Goal: Transaction & Acquisition: Purchase product/service

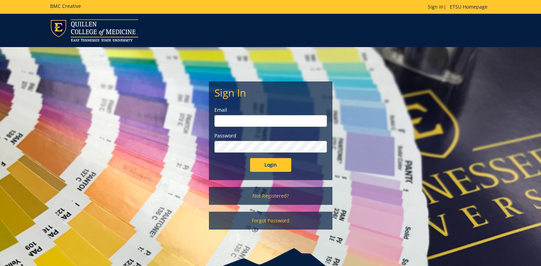
click at [287, 122] on input "email" at bounding box center [270, 121] width 113 height 12
type input "syedjh@etsu.edu"
click at [250, 158] on input "Login" at bounding box center [270, 165] width 41 height 14
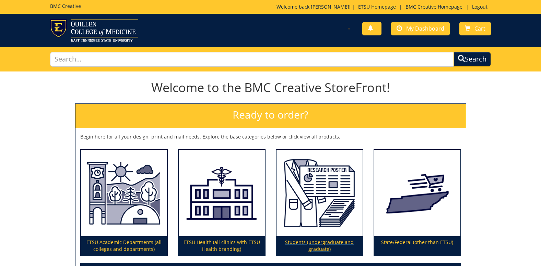
scroll to position [69, 0]
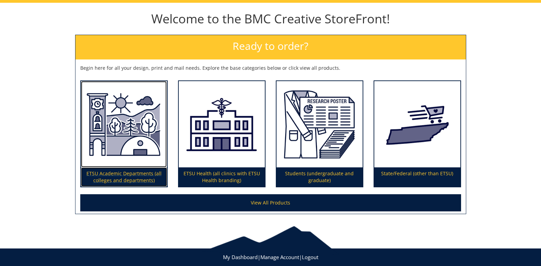
click at [108, 175] on p "ETSU Academic Departments (all colleges and departments)" at bounding box center [124, 176] width 86 height 19
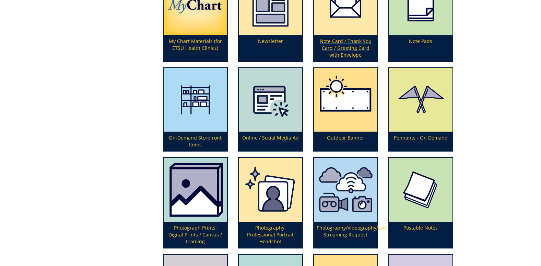
scroll to position [1578, 0]
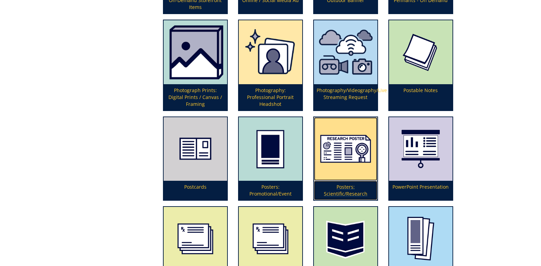
click at [355, 151] on img at bounding box center [345, 148] width 63 height 63
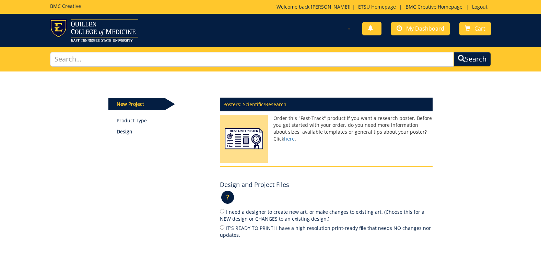
scroll to position [69, 0]
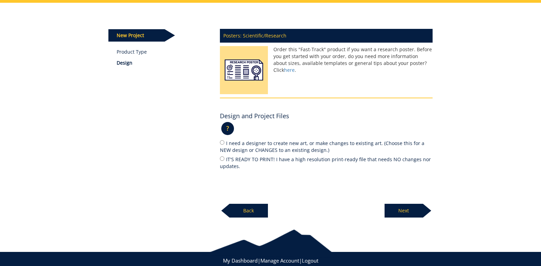
click at [253, 160] on label "IT'S READY TO PRINT! I have a high resolution print-ready file that needs NO ch…" at bounding box center [326, 162] width 213 height 14
click at [224, 160] on input "IT'S READY TO PRINT! I have a high resolution print-ready file that needs NO ch…" at bounding box center [222, 158] width 4 height 4
radio input "true"
click at [398, 210] on p "Next" at bounding box center [404, 210] width 38 height 14
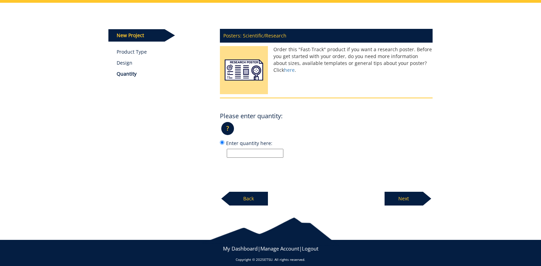
click at [253, 150] on input "Enter quantity here:" at bounding box center [255, 153] width 57 height 9
type input "1"
click at [362, 134] on div "? × How do I choose quantity?: Standard quantities are listed and indicate pric…" at bounding box center [326, 130] width 213 height 16
click at [403, 199] on p "Next" at bounding box center [404, 198] width 38 height 14
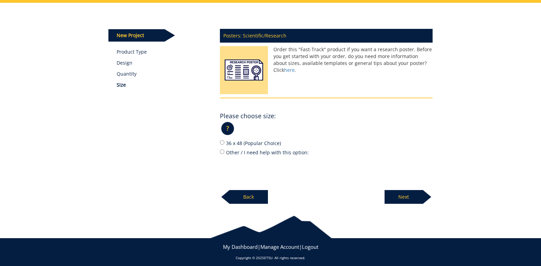
click at [224, 143] on label "36 x 48 (Popular Choice)" at bounding box center [326, 143] width 213 height 8
click at [224, 143] on input "36 x 48 (Popular Choice)" at bounding box center [222, 142] width 4 height 4
radio input "true"
click at [446, 171] on div "New Project Product Type Design Quantity Size Posters: Scientific/Research Orde…" at bounding box center [270, 103] width 401 height 201
click at [404, 197] on p "Next" at bounding box center [404, 197] width 38 height 14
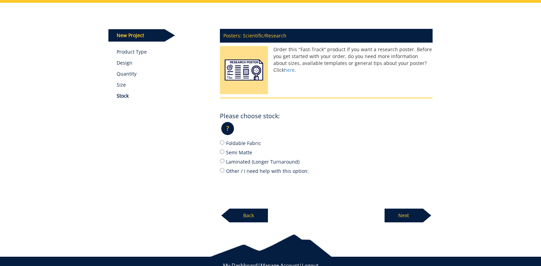
click at [242, 151] on label "Semi Matte" at bounding box center [326, 152] width 213 height 8
click at [224, 151] on input "Semi Matte" at bounding box center [222, 151] width 4 height 4
radio input "true"
click at [243, 139] on label "Foldable Fabric" at bounding box center [326, 143] width 213 height 8
click at [224, 140] on input "Foldable Fabric" at bounding box center [222, 142] width 4 height 4
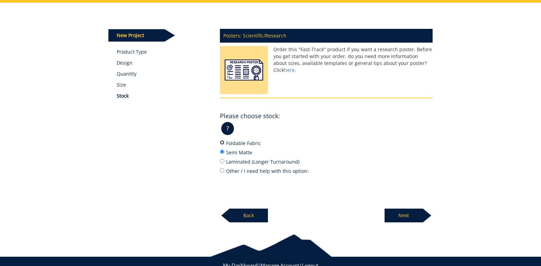
radio input "true"
click at [394, 151] on label "Semi Matte" at bounding box center [326, 152] width 213 height 8
click at [224, 151] on input "Semi Matte" at bounding box center [222, 151] width 4 height 4
radio input "true"
drag, startPoint x: 224, startPoint y: 136, endPoint x: 228, endPoint y: 145, distance: 9.8
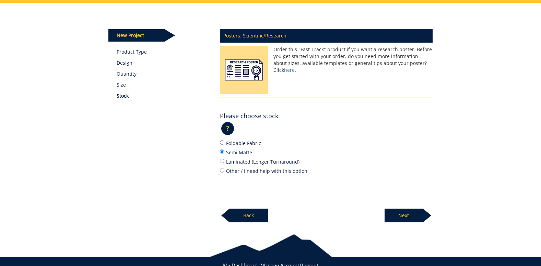
click at [224, 137] on div "? × Which Stock Type do I choose?: Foldable Fabric is 9 ml thick and made of po…" at bounding box center [326, 130] width 213 height 16
click at [228, 145] on label "Foldable Fabric" at bounding box center [326, 143] width 213 height 8
click at [224, 144] on input "Foldable Fabric" at bounding box center [222, 142] width 4 height 4
radio input "true"
click at [386, 220] on p "Next" at bounding box center [404, 215] width 38 height 14
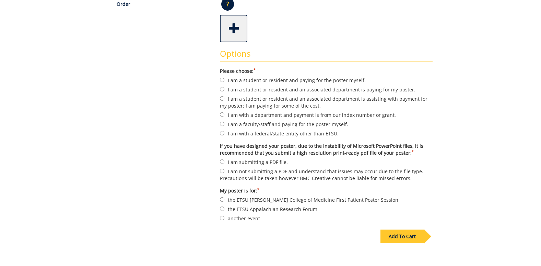
drag, startPoint x: 258, startPoint y: 83, endPoint x: 278, endPoint y: 53, distance: 36.2
click at [259, 83] on label "I am a student or resident and paying for the poster myself." at bounding box center [326, 80] width 213 height 8
click at [224, 82] on input "I am a student or resident and paying for the poster myself." at bounding box center [222, 80] width 4 height 4
radio input "true"
click at [275, 76] on form "Please choose: * I am a student or resident and paying for the poster myself. I…" at bounding box center [326, 145] width 213 height 154
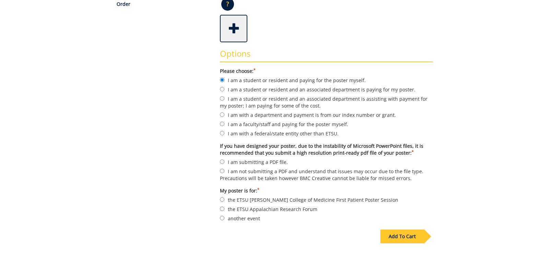
click at [270, 164] on label "I am submitting a PDF file." at bounding box center [326, 162] width 213 height 8
click at [224, 164] on input "I am submitting a PDF file." at bounding box center [222, 161] width 4 height 4
radio input "true"
click at [281, 200] on label "the ETSU [PERSON_NAME] College of Medicine First Patient Poster Session" at bounding box center [326, 200] width 213 height 8
click at [224, 200] on input "the ETSU [PERSON_NAME] College of Medicine First Patient Poster Session" at bounding box center [222, 199] width 4 height 4
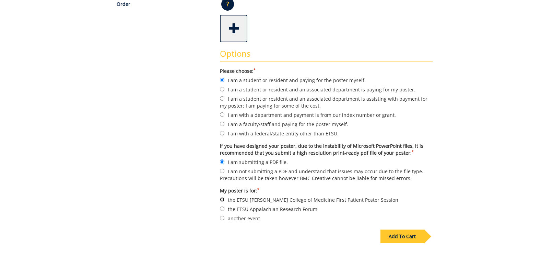
radio input "true"
click at [247, 218] on label "another event" at bounding box center [326, 218] width 213 height 8
click at [224, 218] on input "another event" at bounding box center [222, 217] width 4 height 4
radio input "true"
click at [311, 227] on div "Add To Cart" at bounding box center [270, 250] width 335 height 54
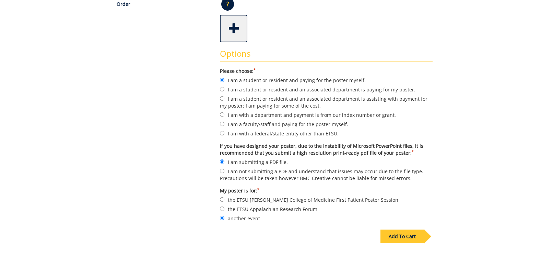
click at [408, 234] on div "Add To Cart" at bounding box center [403, 236] width 44 height 14
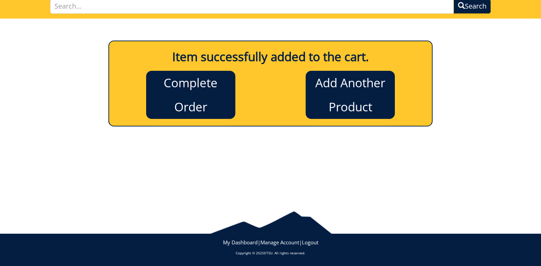
scroll to position [0, 0]
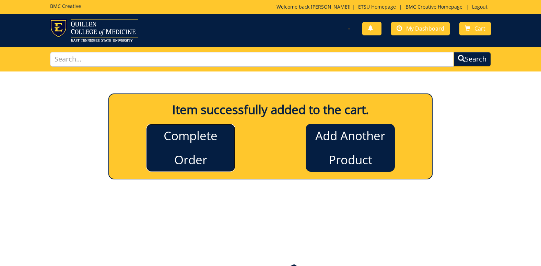
drag, startPoint x: 186, startPoint y: 151, endPoint x: 233, endPoint y: 154, distance: 47.8
click at [186, 151] on link "Complete Order" at bounding box center [190, 148] width 89 height 48
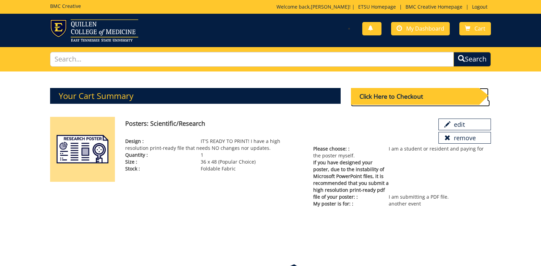
click at [370, 95] on div "Click Here to Checkout" at bounding box center [415, 96] width 128 height 17
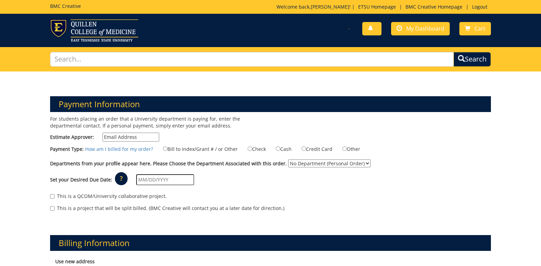
click at [141, 133] on input "Estimate Approver:" at bounding box center [131, 136] width 57 height 9
